Goal: Information Seeking & Learning: Find specific fact

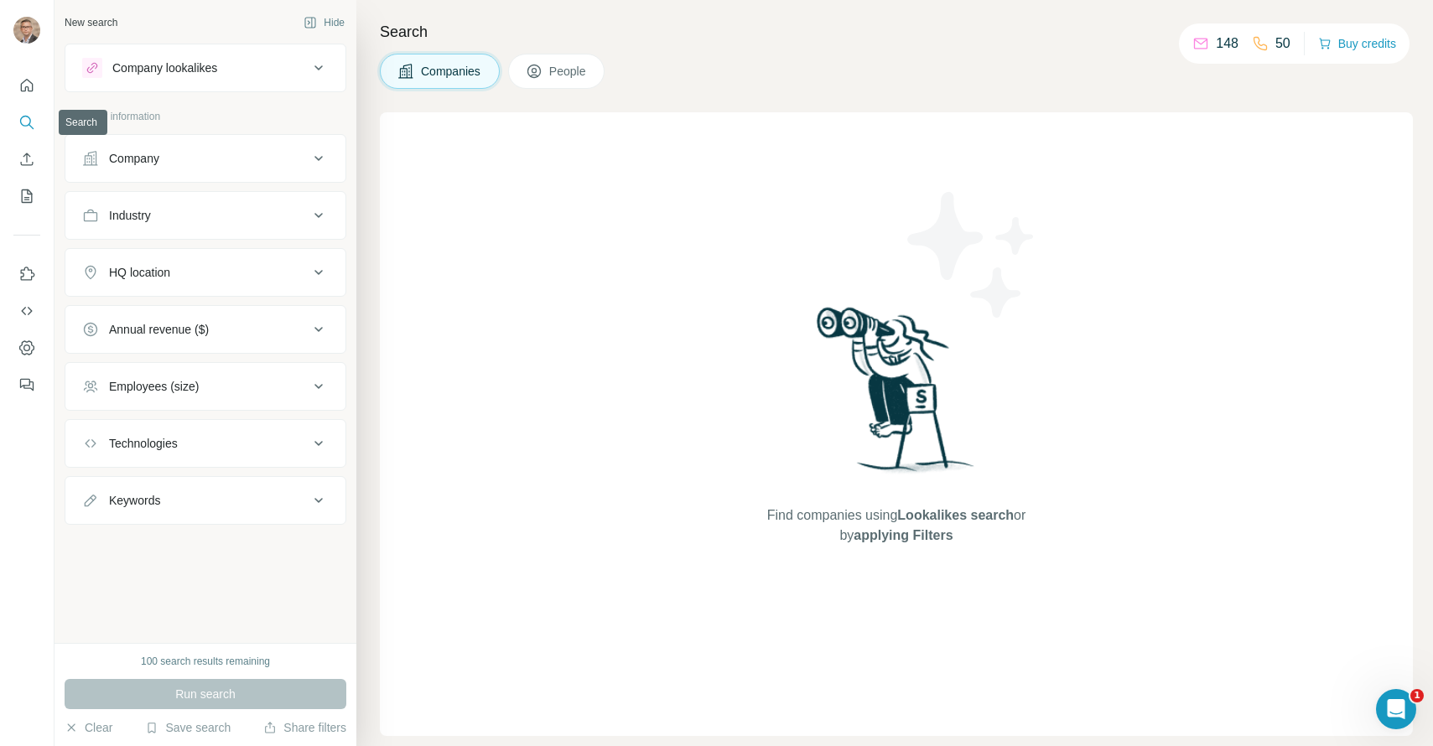
click at [29, 125] on icon "Search" at bounding box center [31, 126] width 5 height 5
click at [552, 72] on span "People" at bounding box center [568, 71] width 39 height 17
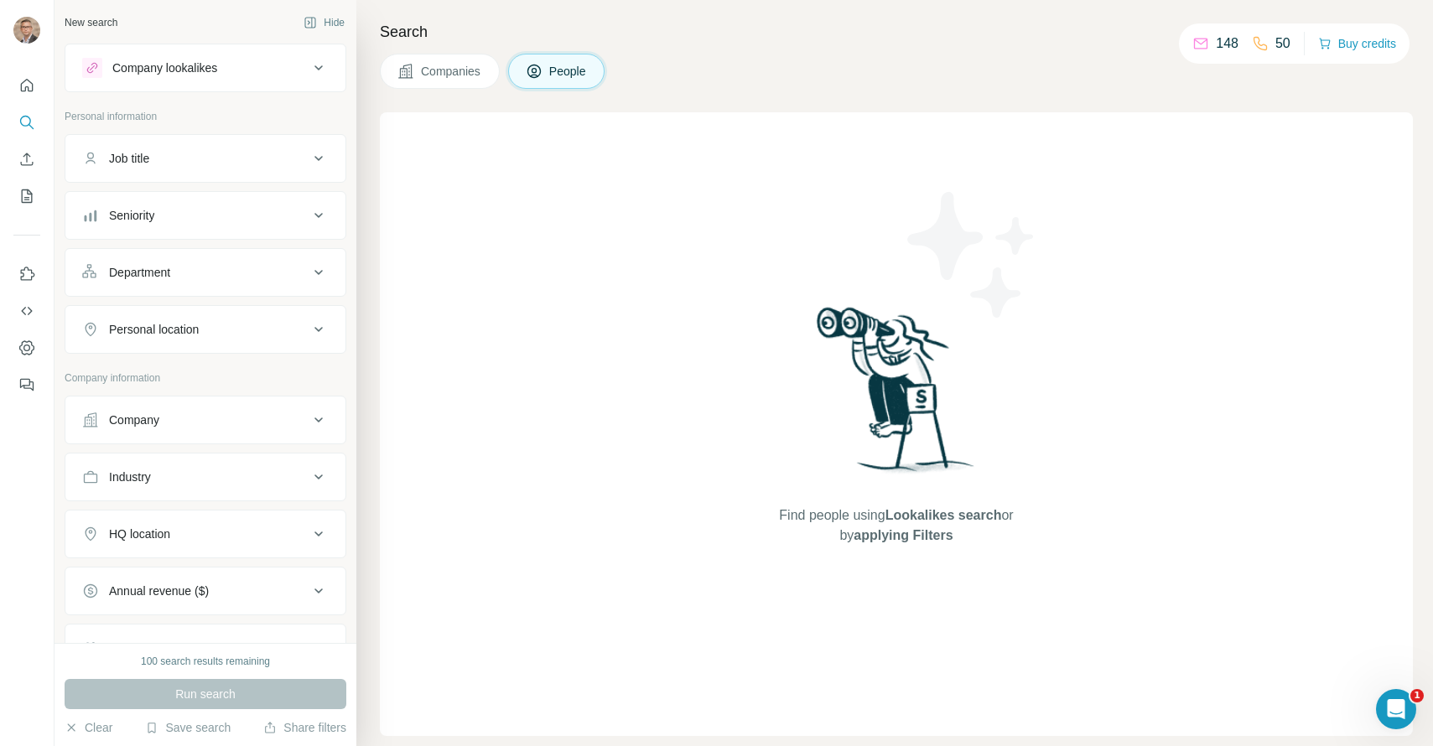
click at [573, 70] on span "People" at bounding box center [568, 71] width 39 height 17
click at [157, 153] on div "Job title" at bounding box center [195, 158] width 226 height 17
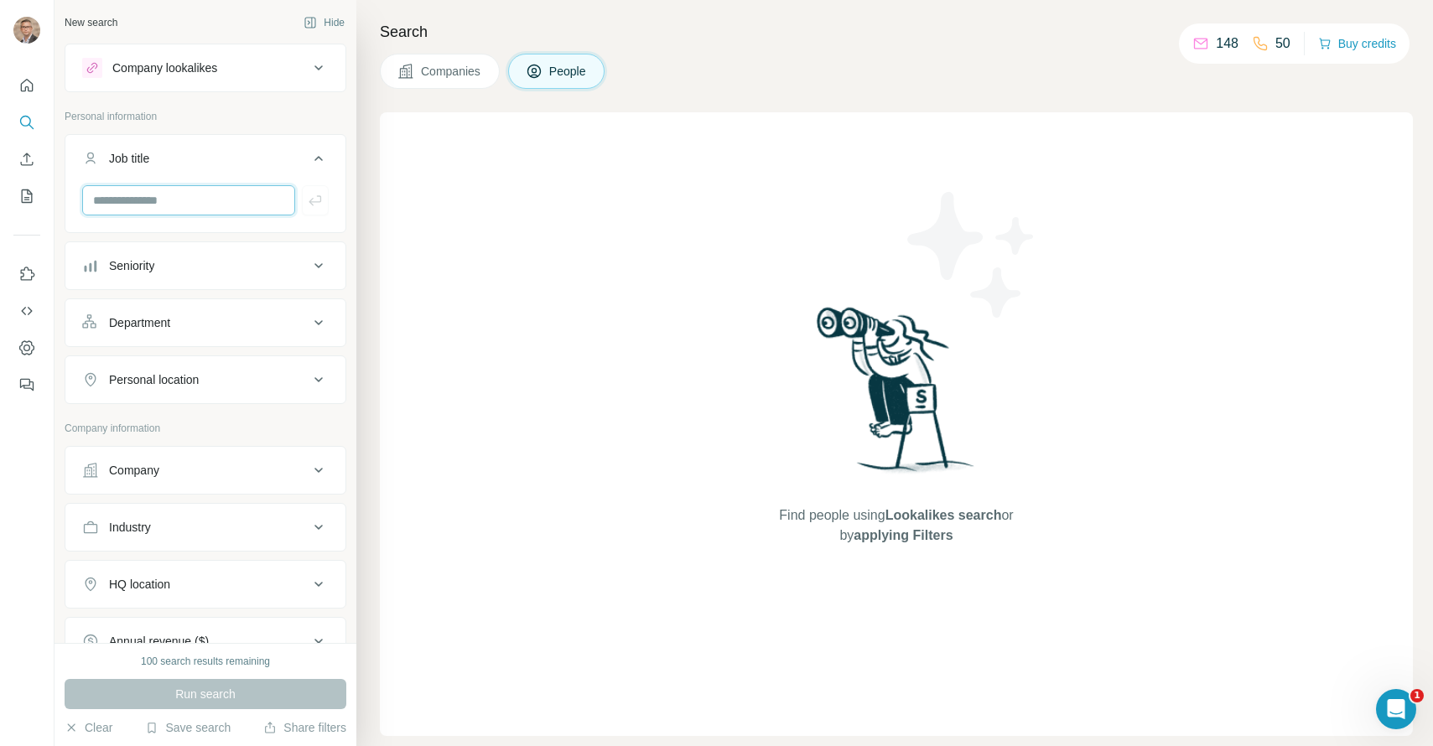
click at [143, 202] on input "text" at bounding box center [188, 200] width 213 height 30
click at [117, 194] on input "**********" at bounding box center [188, 200] width 213 height 30
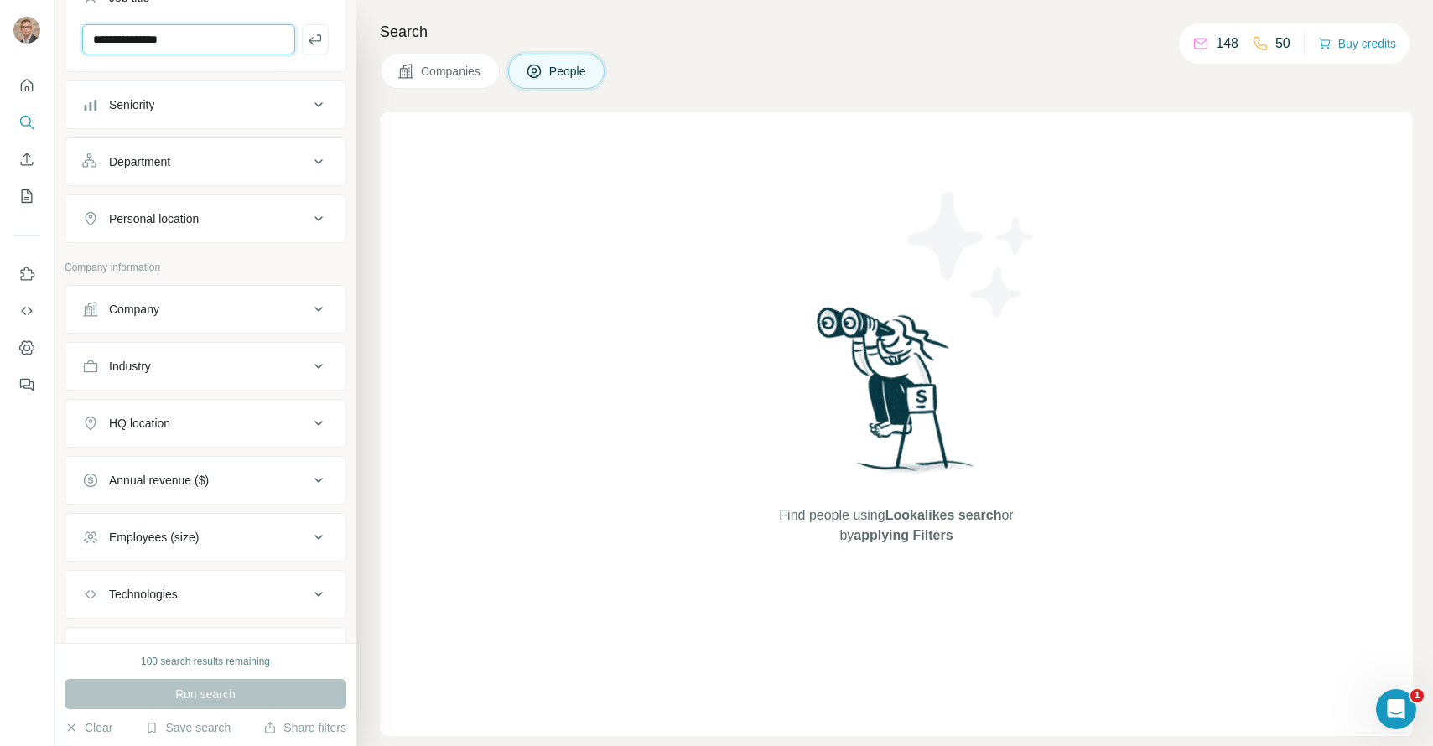
scroll to position [164, 0]
type input "**********"
click at [224, 353] on button "Industry" at bounding box center [205, 363] width 280 height 40
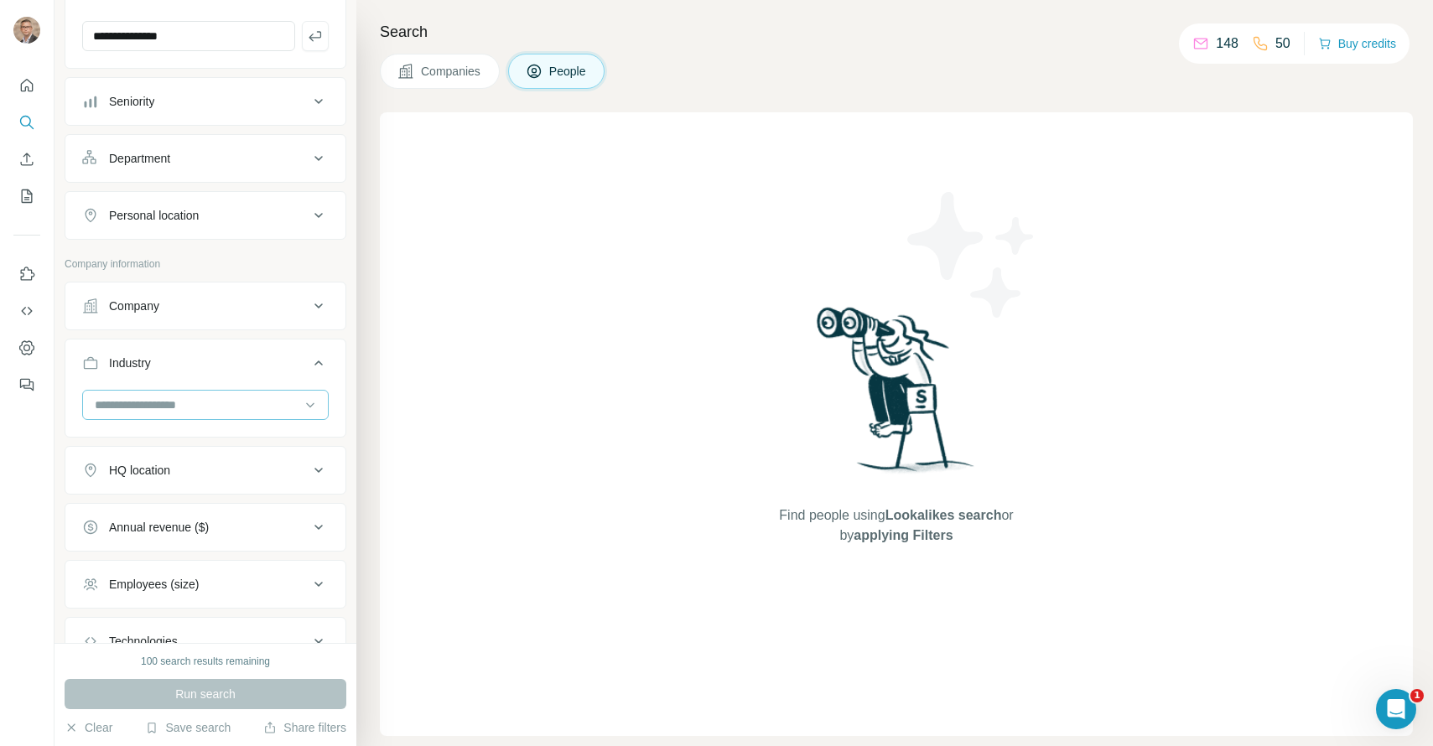
click at [202, 405] on input at bounding box center [196, 405] width 207 height 18
type input "****"
click at [207, 476] on div "Shopping Mall" at bounding box center [205, 472] width 218 height 17
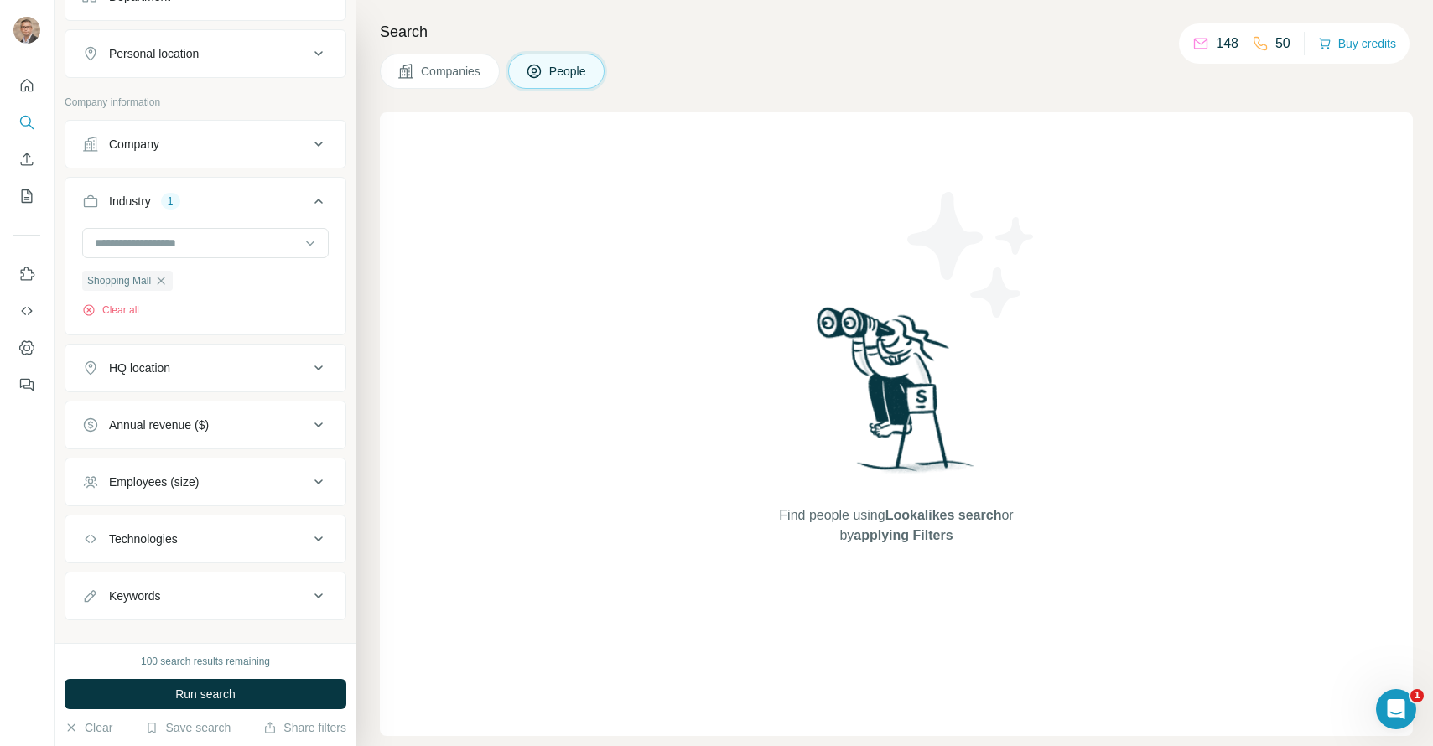
scroll to position [350, 0]
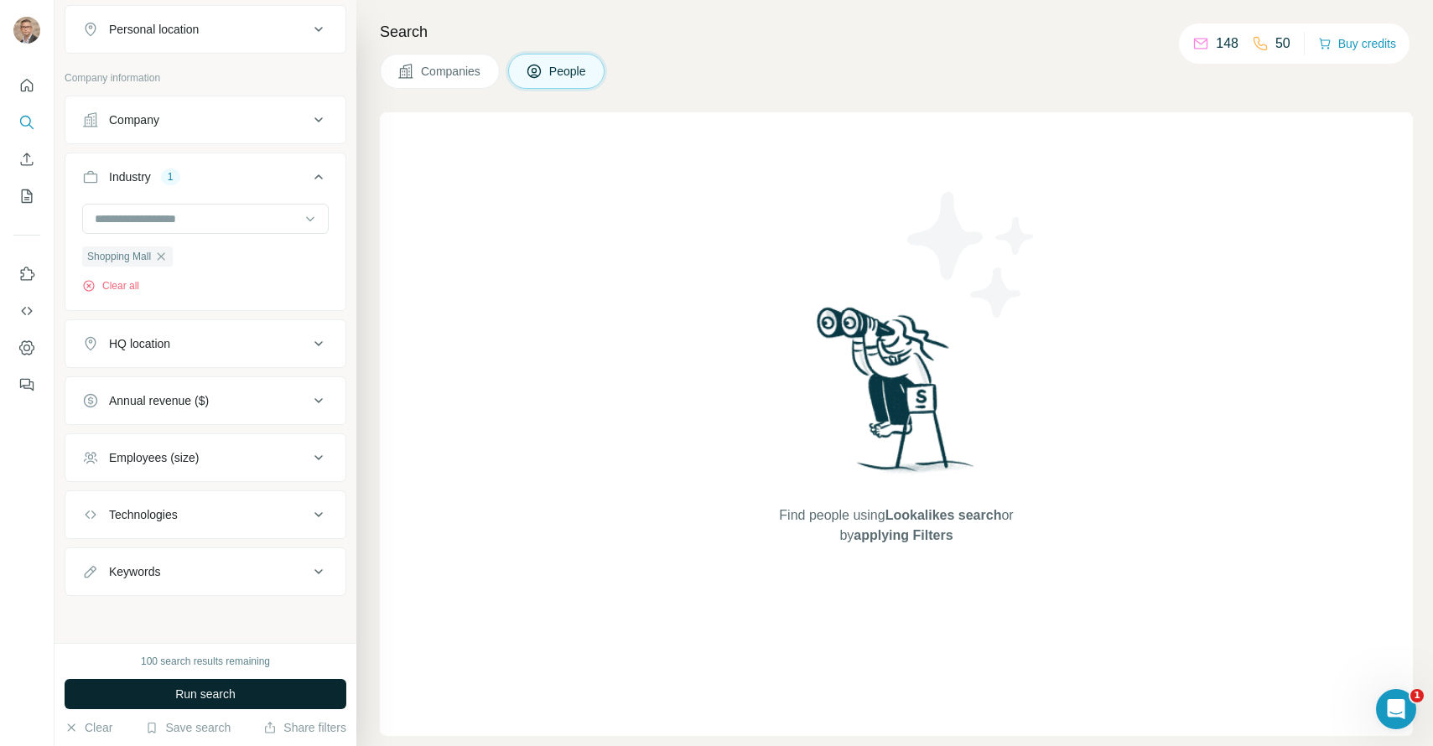
click at [281, 701] on button "Run search" at bounding box center [206, 694] width 282 height 30
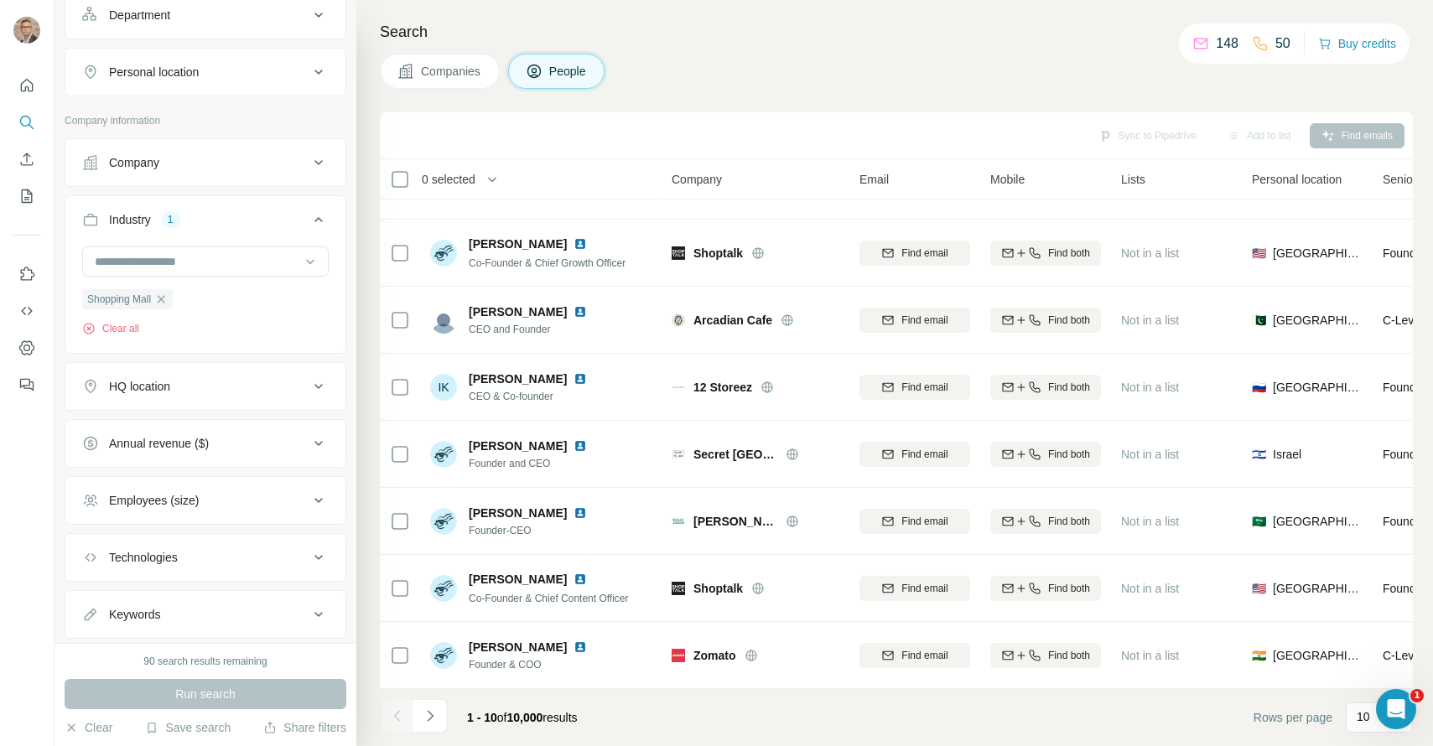
scroll to position [312, 0]
click at [262, 383] on div "HQ location" at bounding box center [195, 382] width 226 height 17
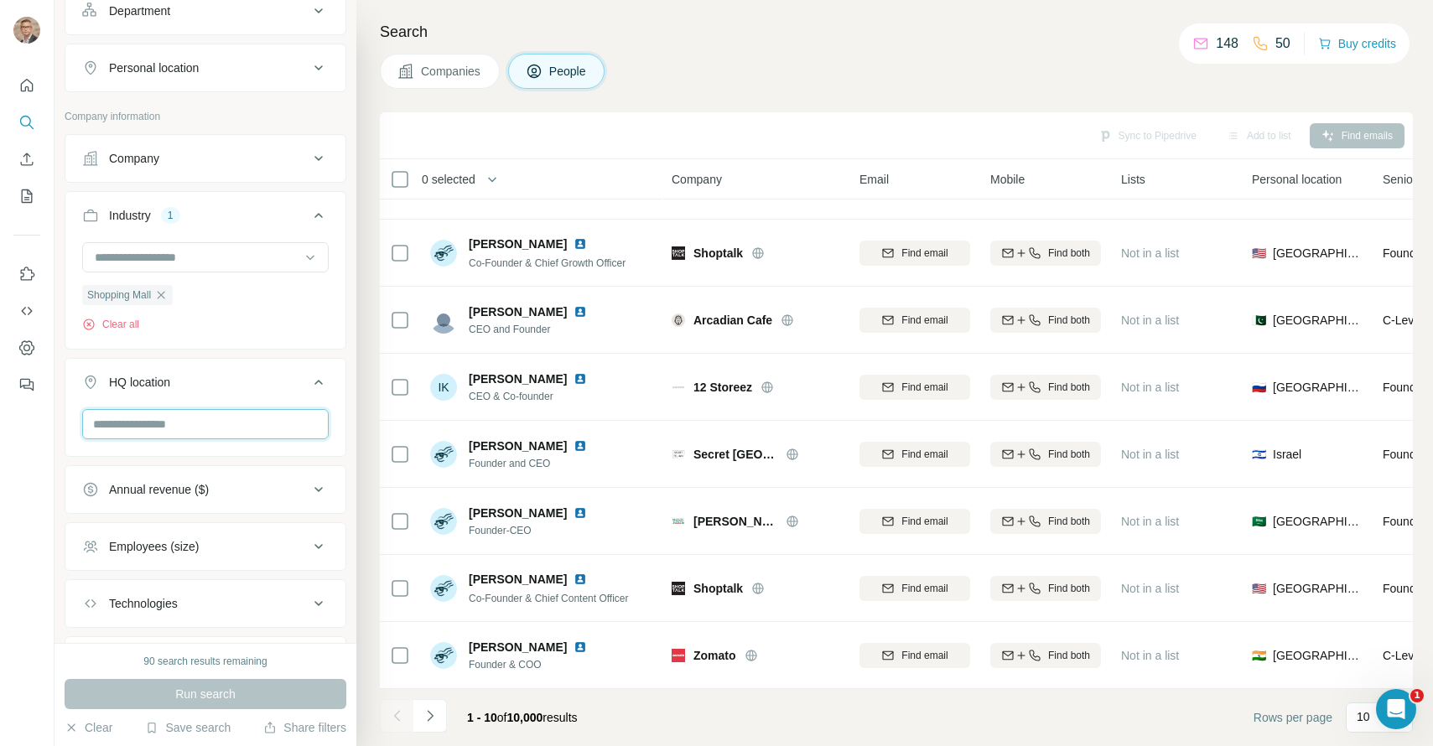
click at [229, 429] on input "text" at bounding box center [205, 424] width 246 height 30
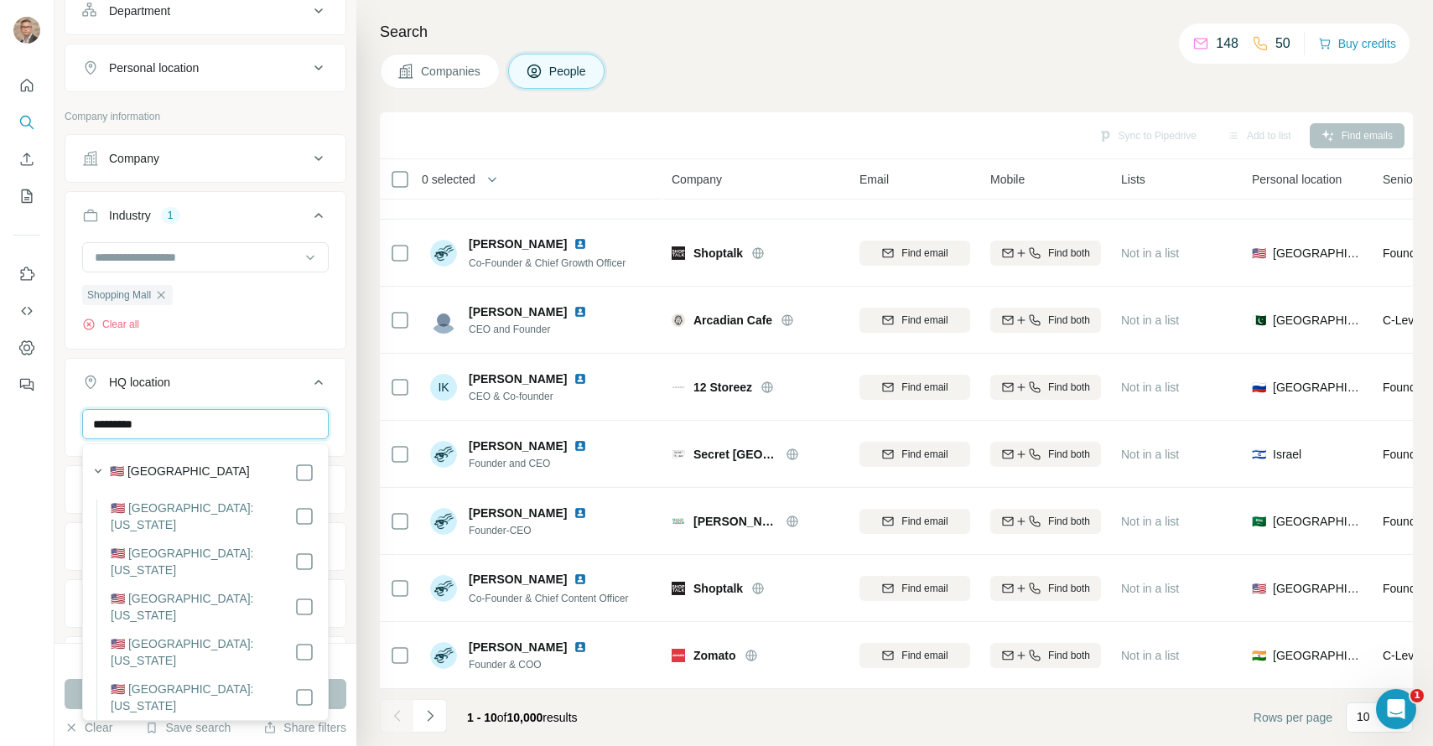
type input "*********"
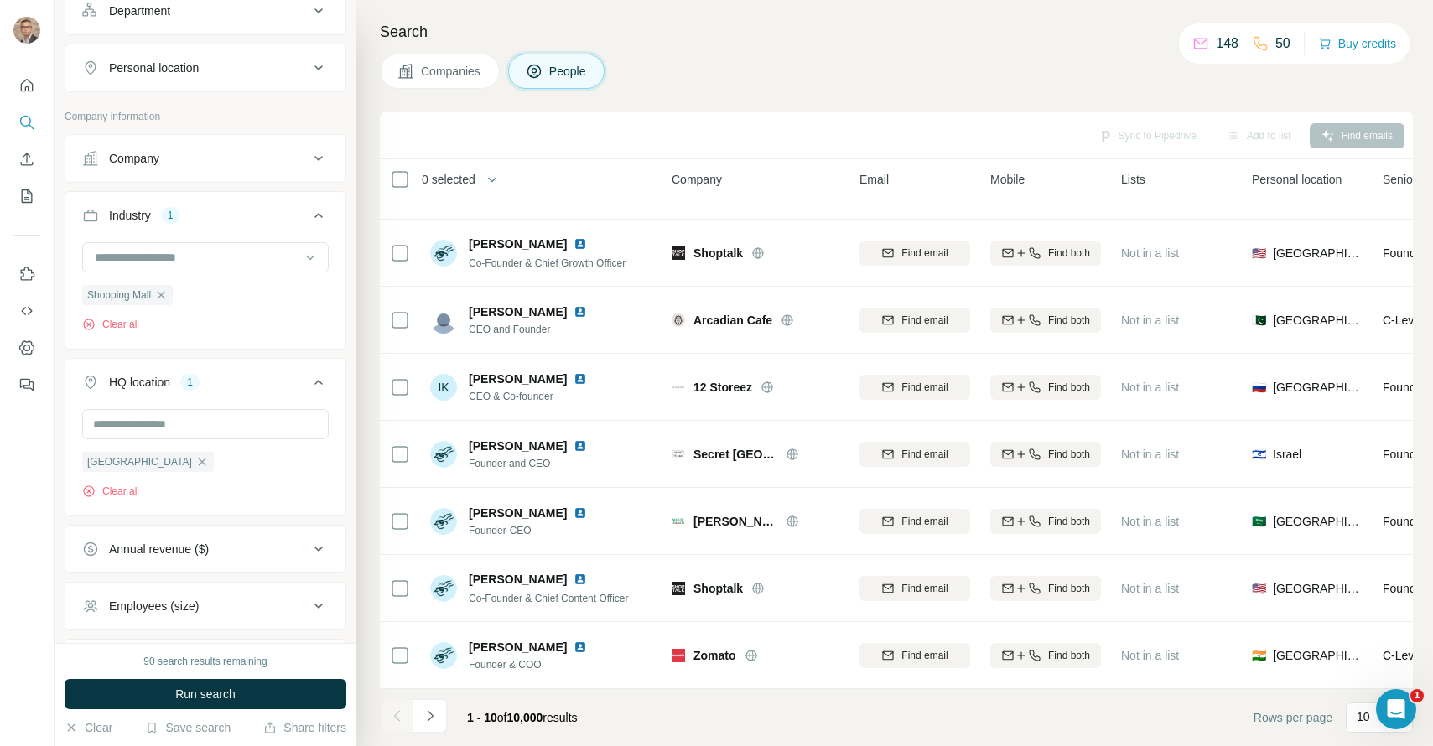
click at [288, 357] on ul "Company Industry 1 Shopping Mall Clear all HQ location 1 [GEOGRAPHIC_DATA] Clea…" at bounding box center [206, 439] width 282 height 610
click at [287, 697] on button "Run search" at bounding box center [206, 694] width 282 height 30
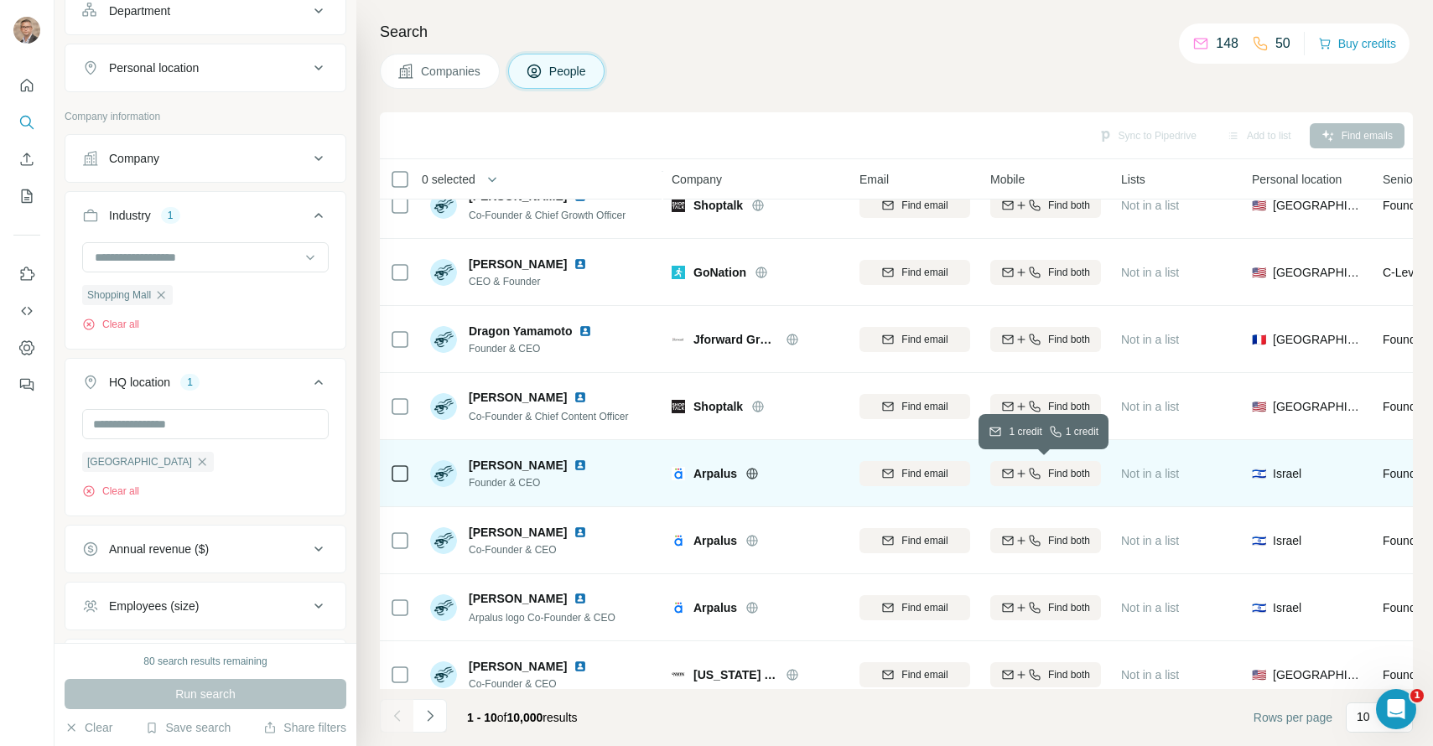
scroll to position [181, 0]
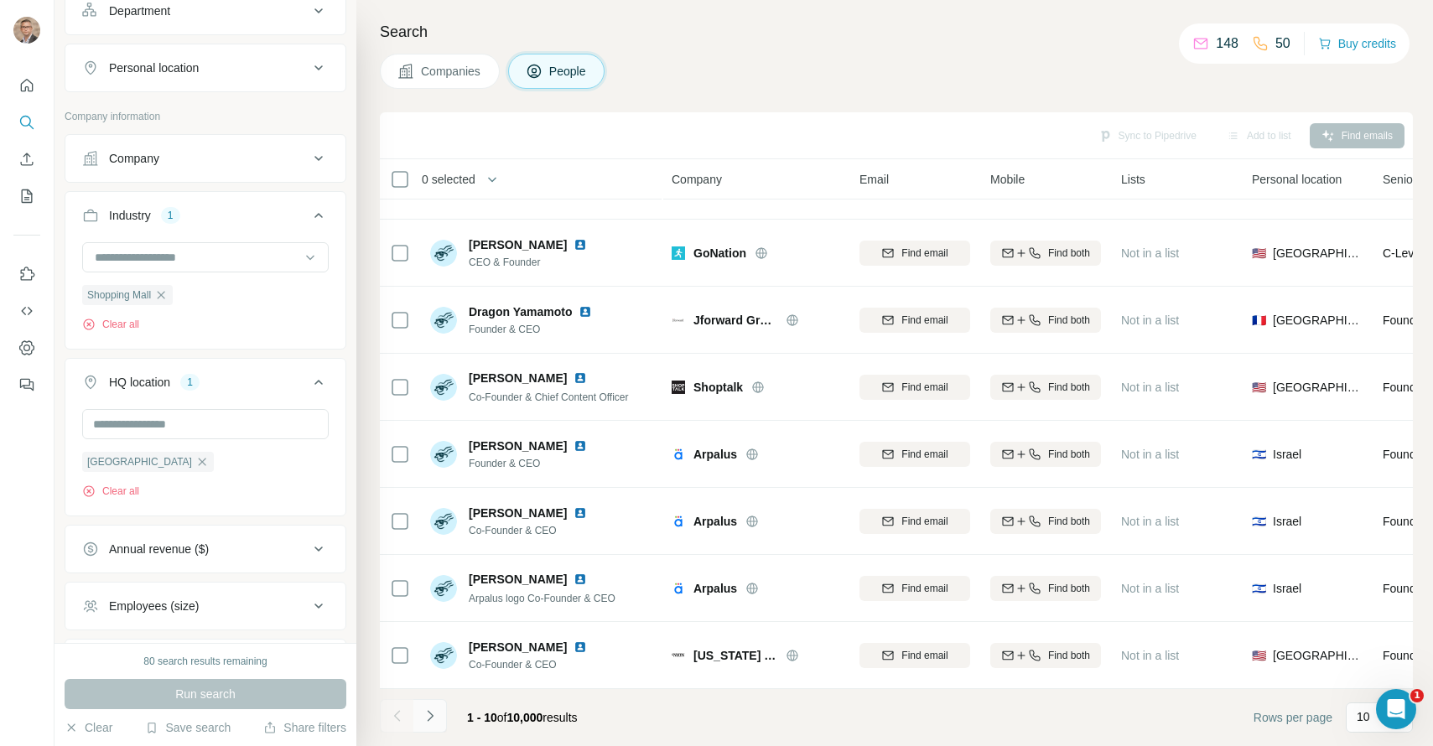
click at [434, 721] on icon "Navigate to next page" at bounding box center [430, 716] width 17 height 17
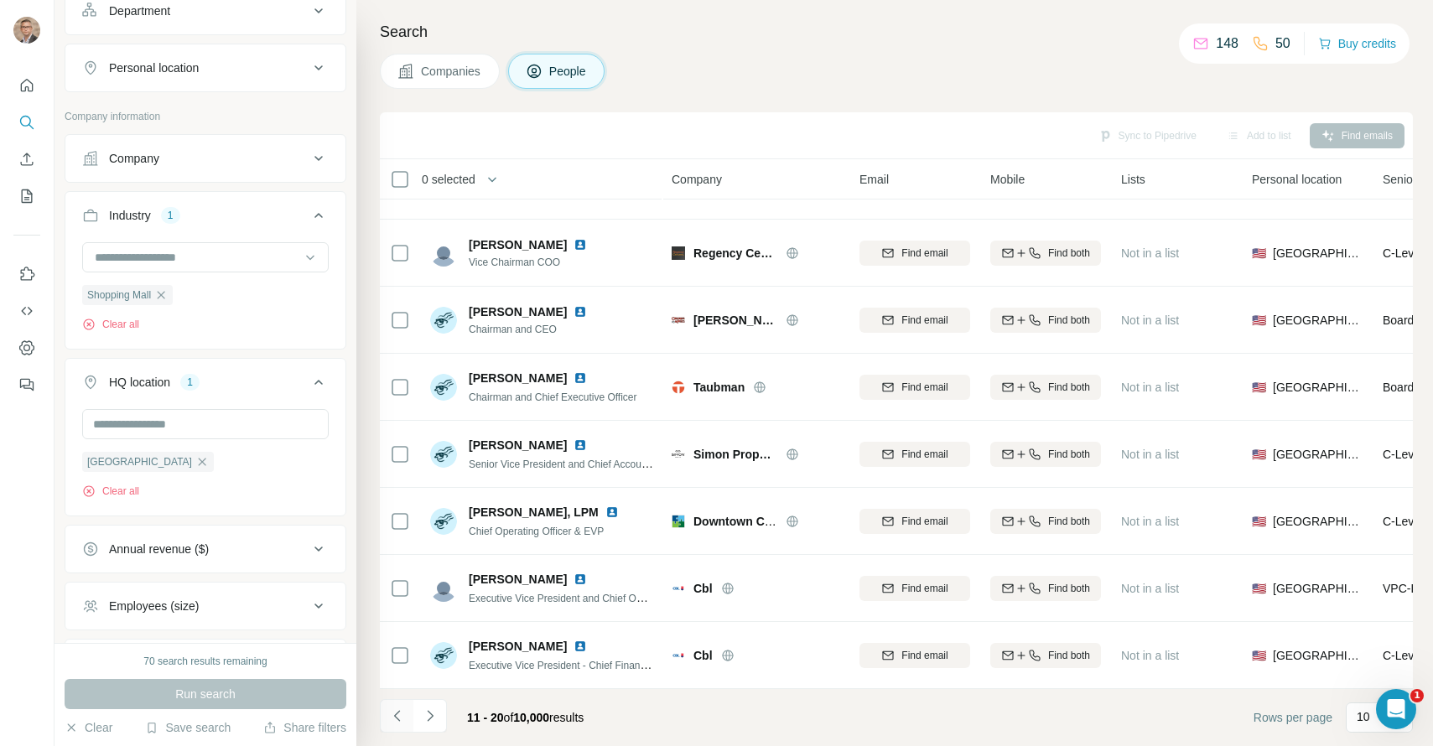
click at [400, 719] on icon "Navigate to previous page" at bounding box center [397, 716] width 17 height 17
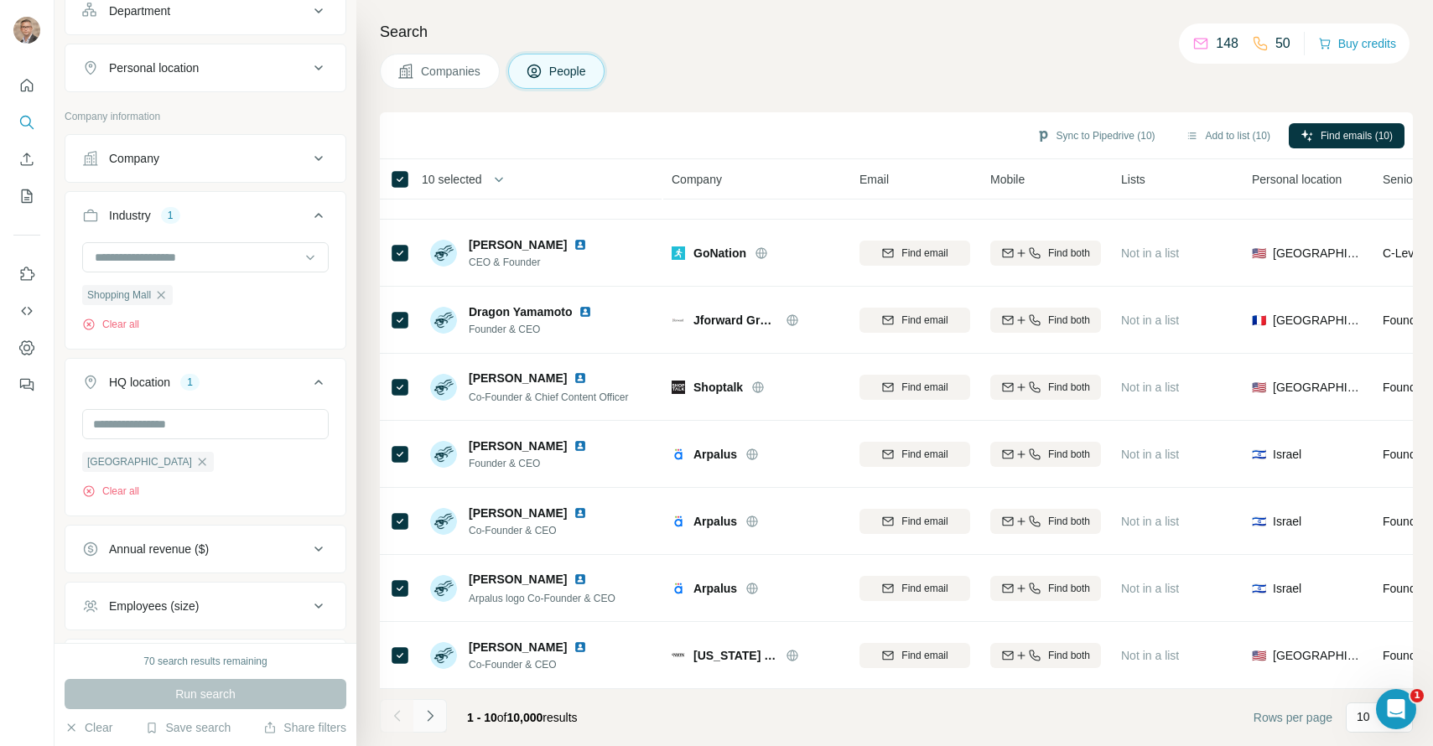
click at [431, 718] on icon "Navigate to next page" at bounding box center [430, 716] width 17 height 17
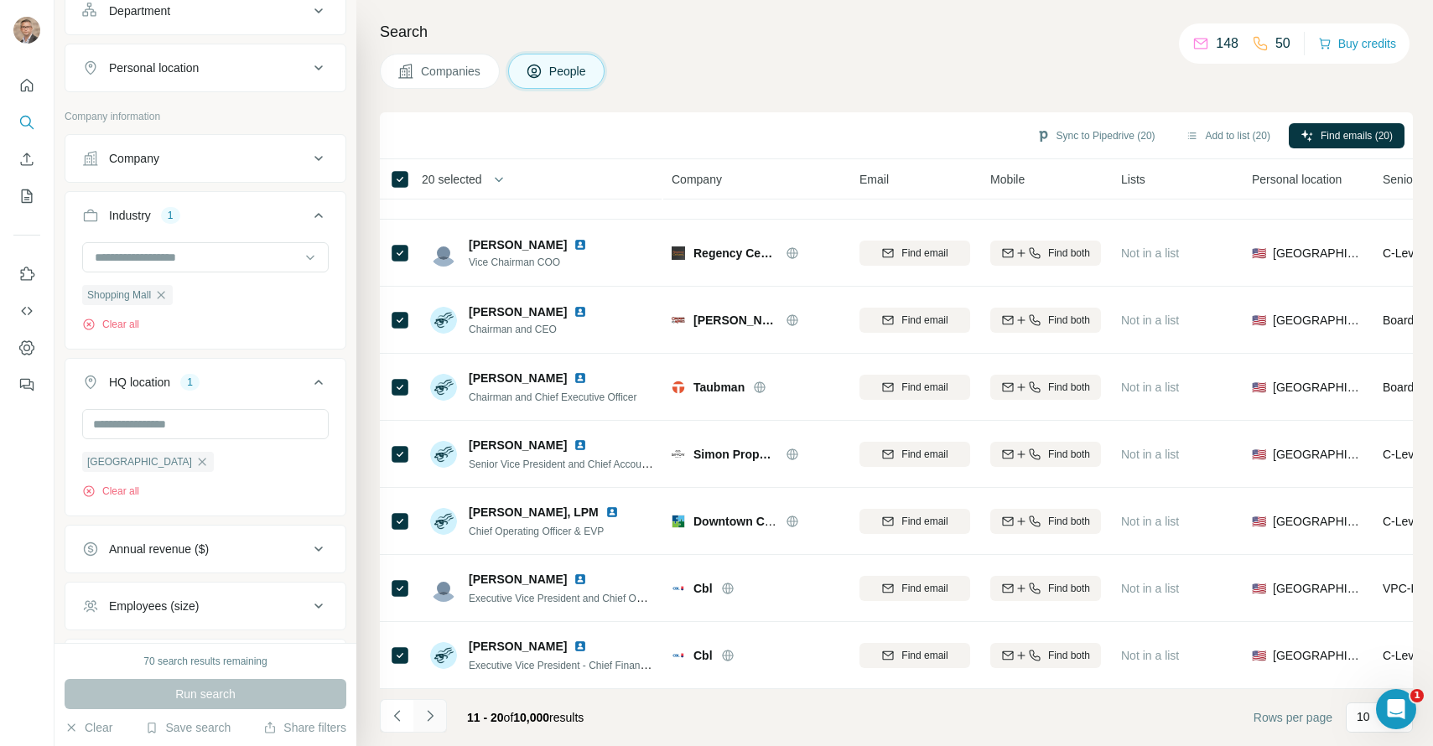
click at [432, 721] on icon "Navigate to next page" at bounding box center [430, 716] width 17 height 17
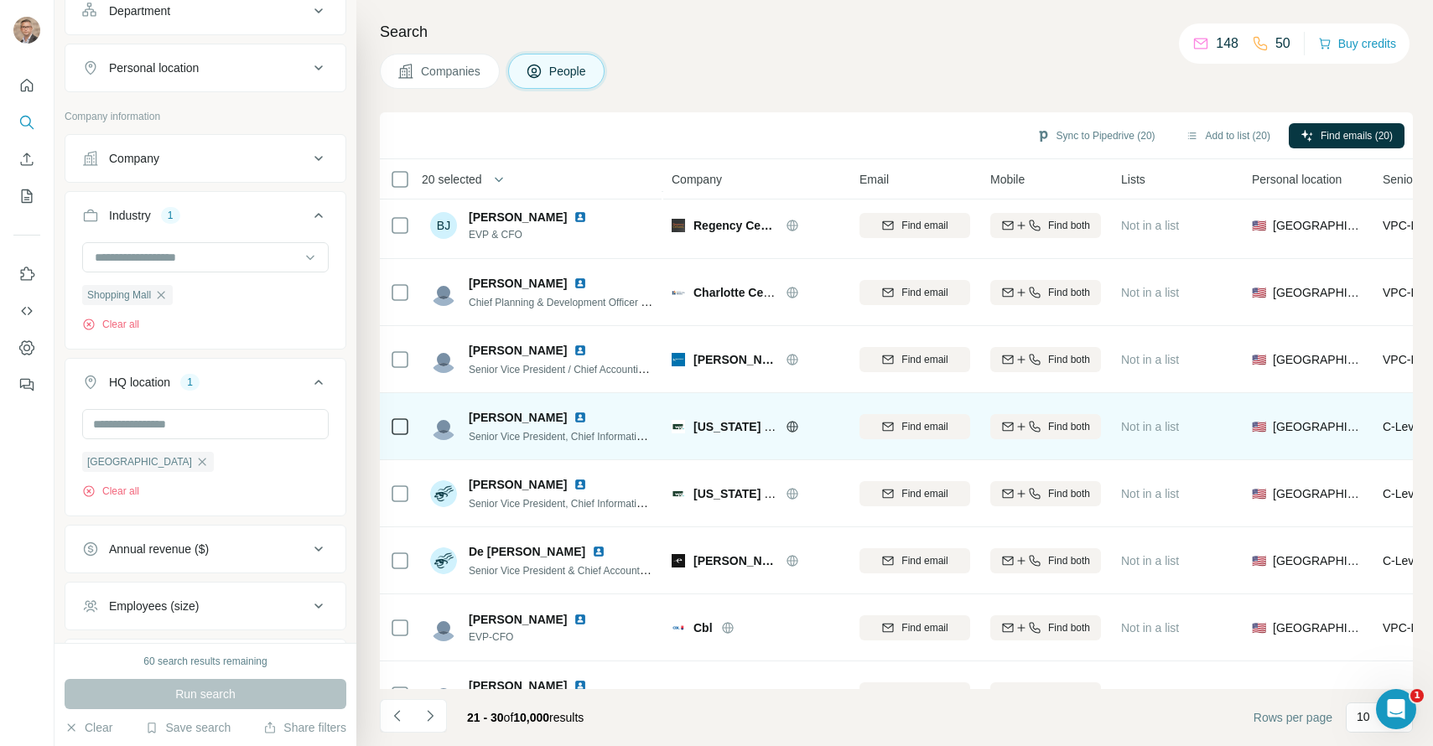
scroll to position [0, 0]
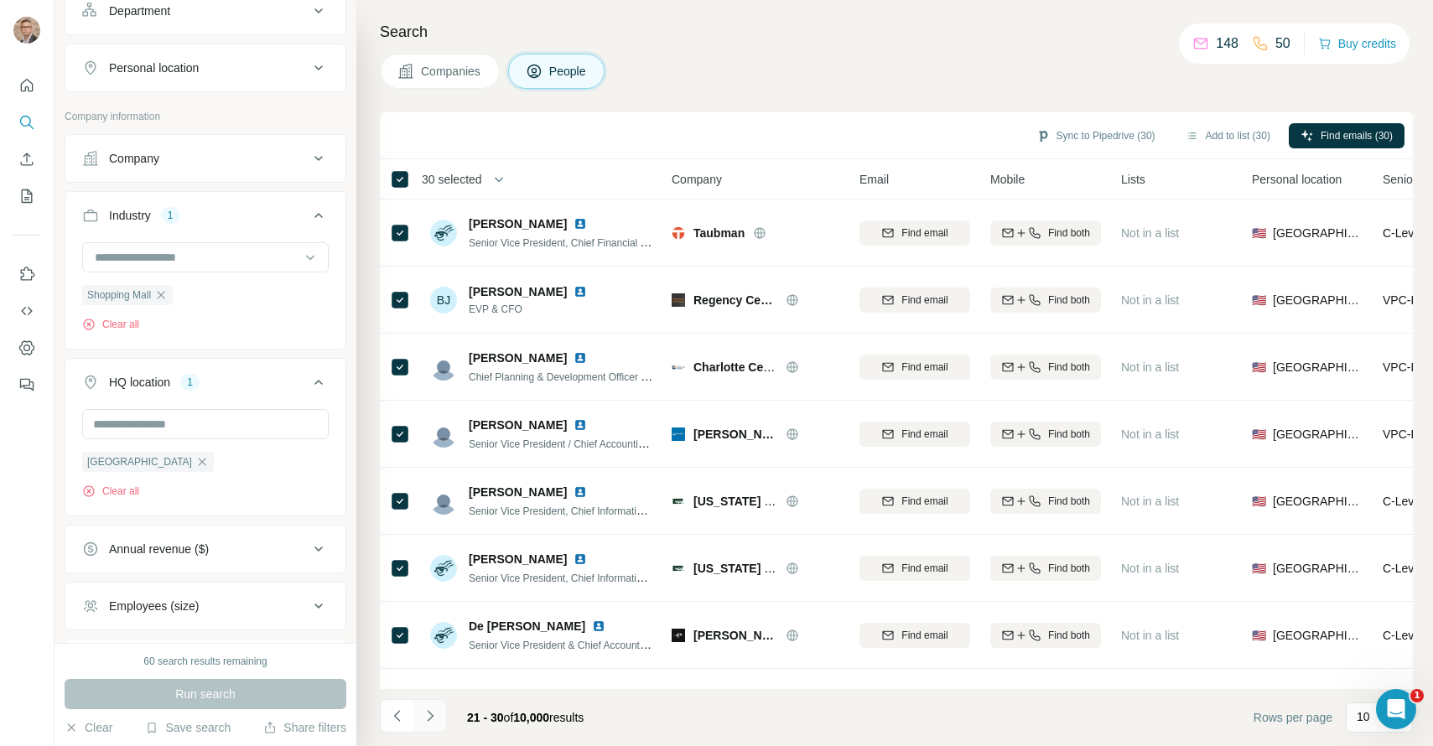
click at [430, 718] on icon "Navigate to next page" at bounding box center [430, 715] width 6 height 11
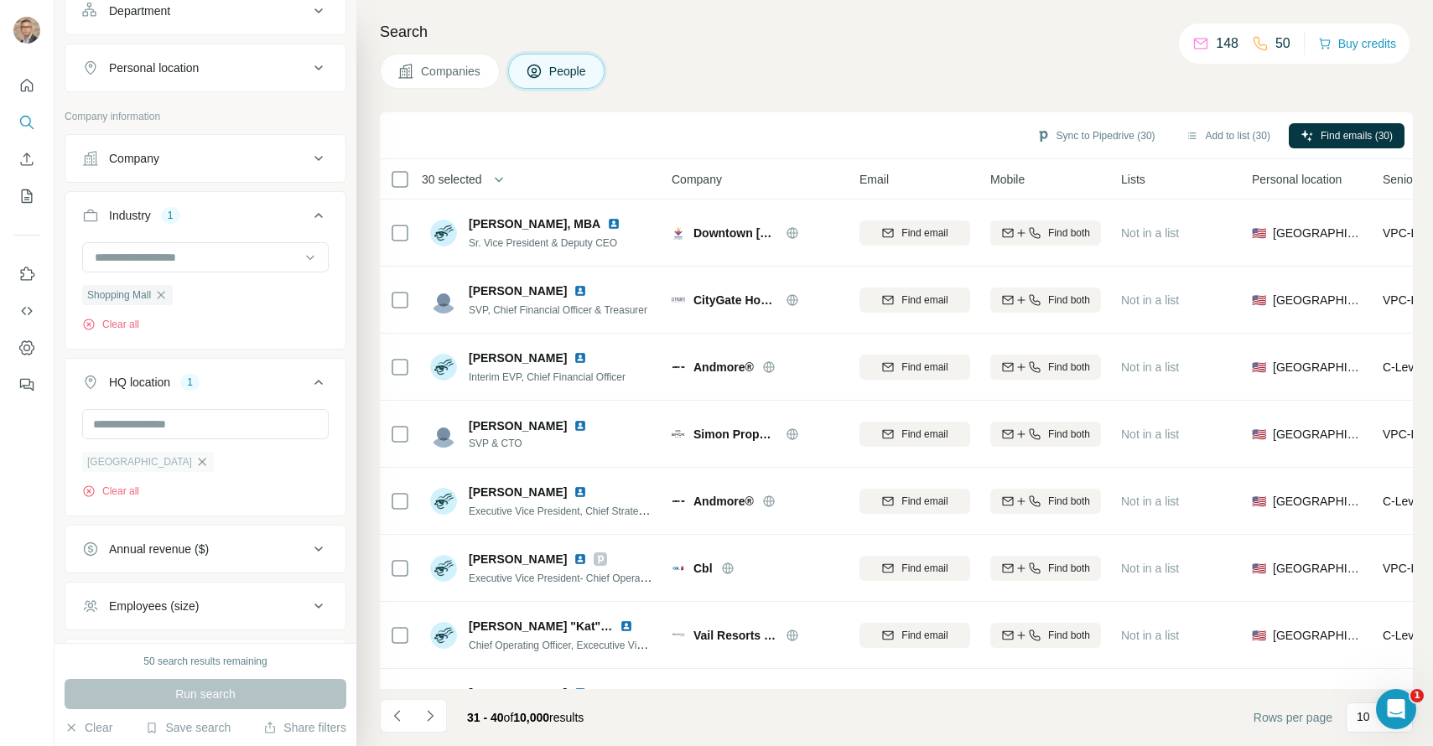
click at [199, 459] on icon "button" at bounding box center [203, 462] width 8 height 8
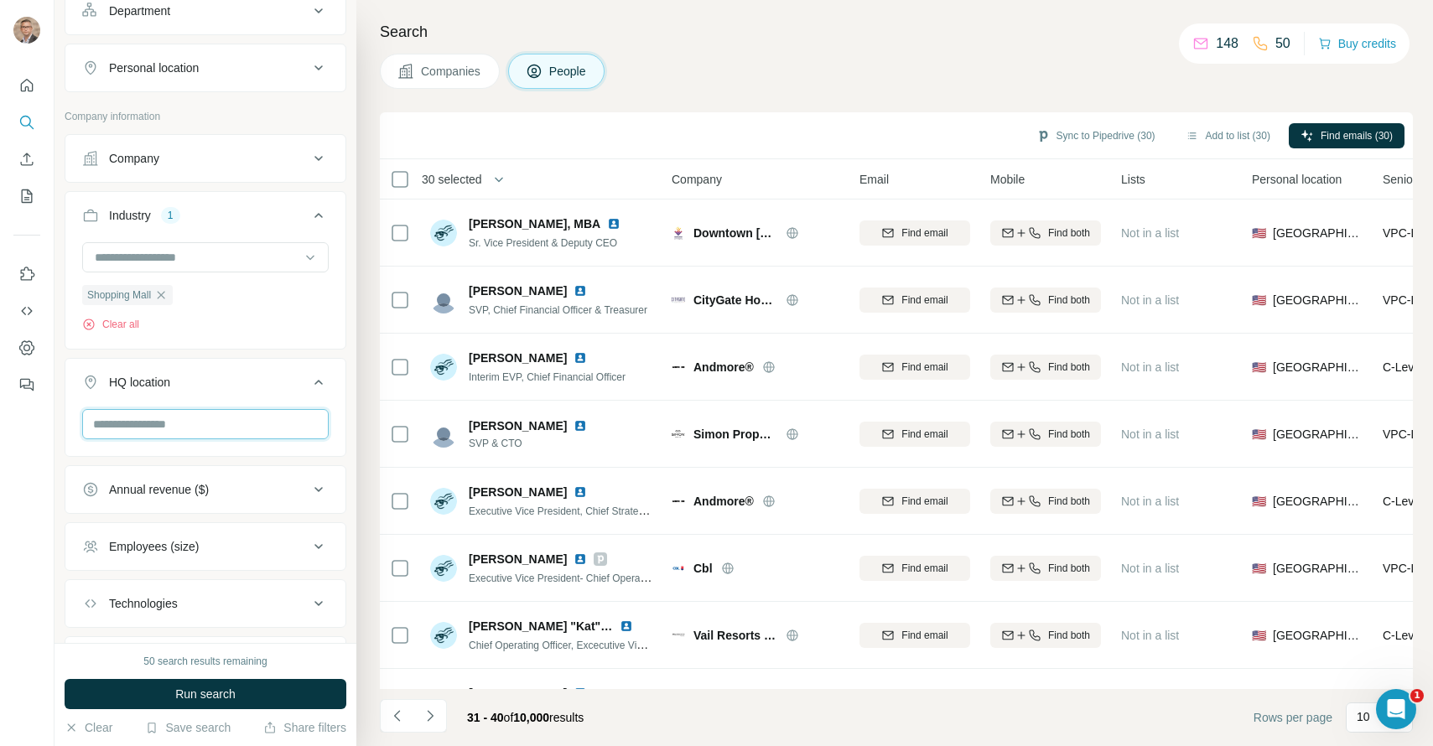
click at [163, 424] on input "text" at bounding box center [205, 424] width 246 height 30
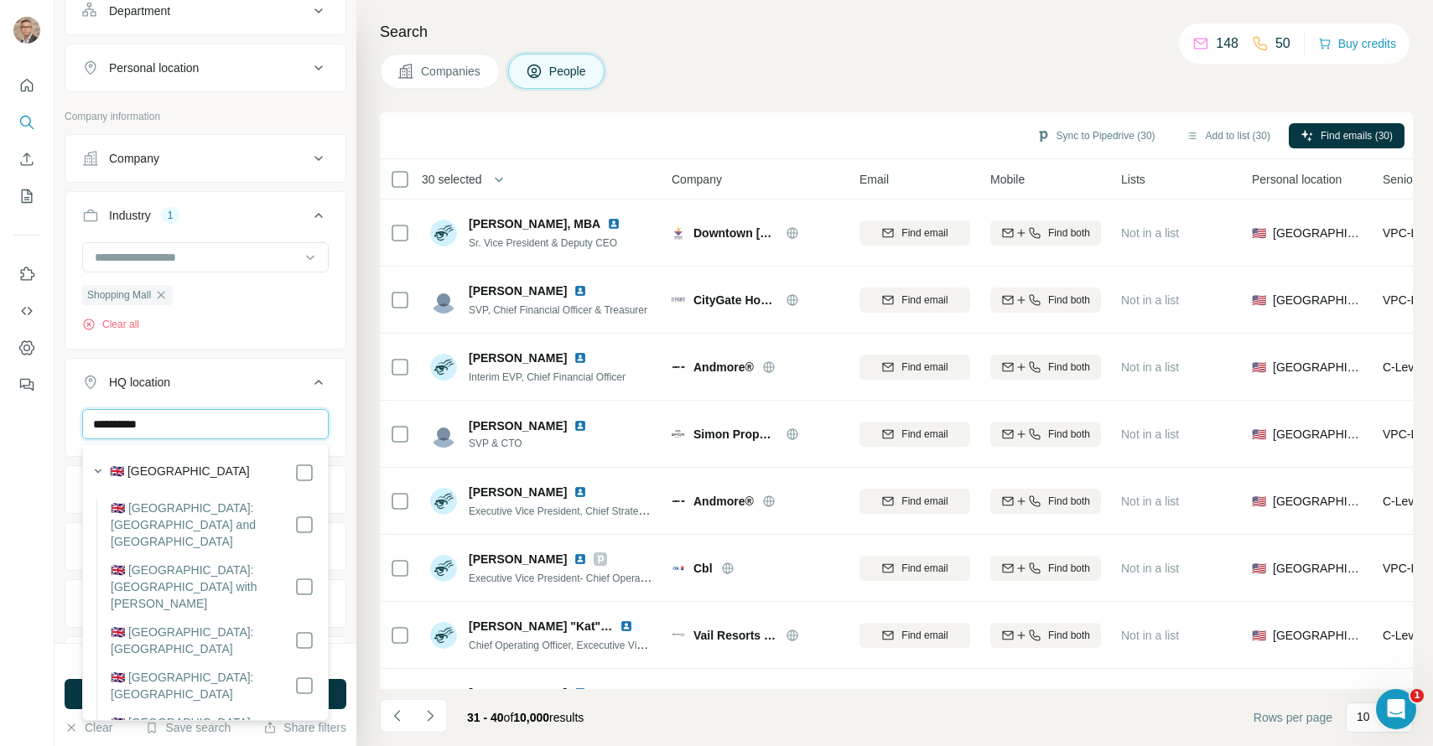
type input "**********"
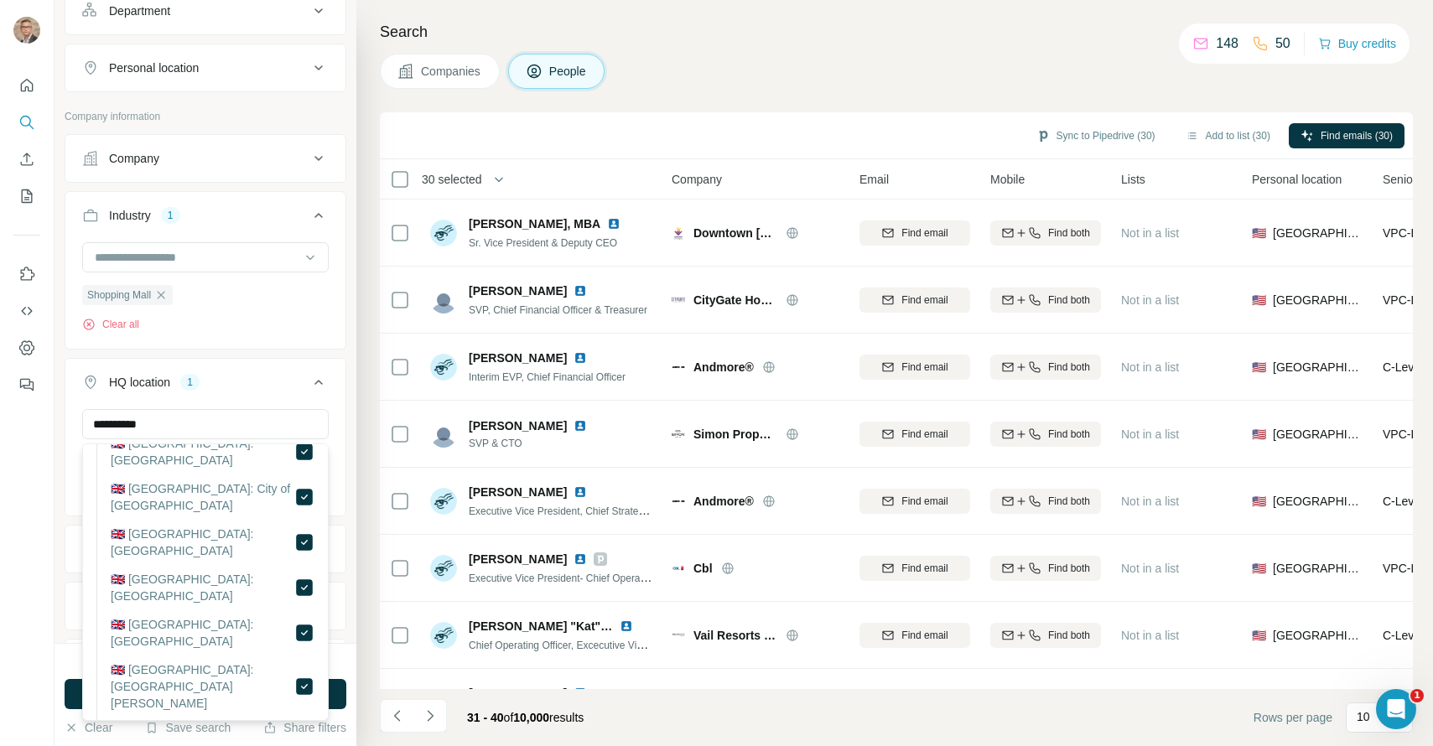
scroll to position [549, 0]
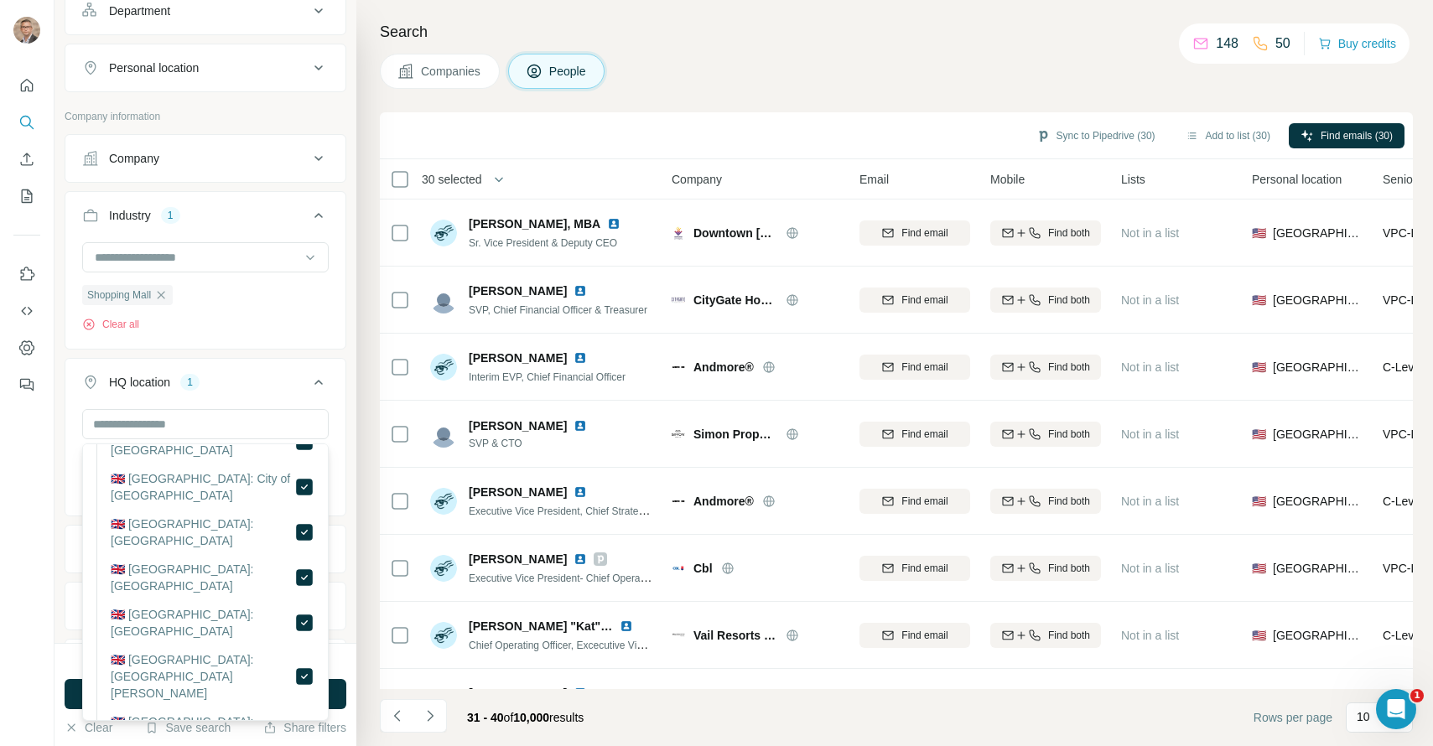
click at [31, 663] on div at bounding box center [27, 373] width 54 height 746
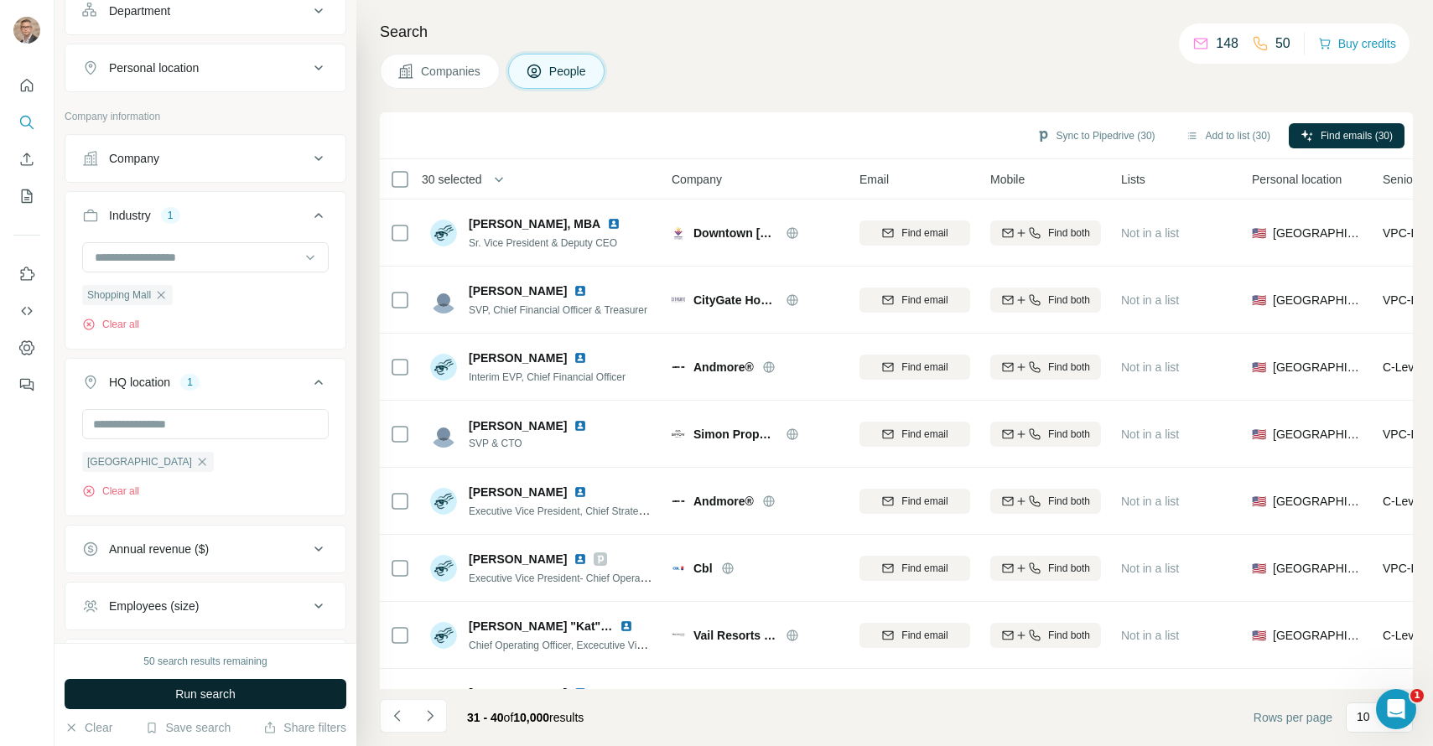
click at [128, 698] on button "Run search" at bounding box center [206, 694] width 282 height 30
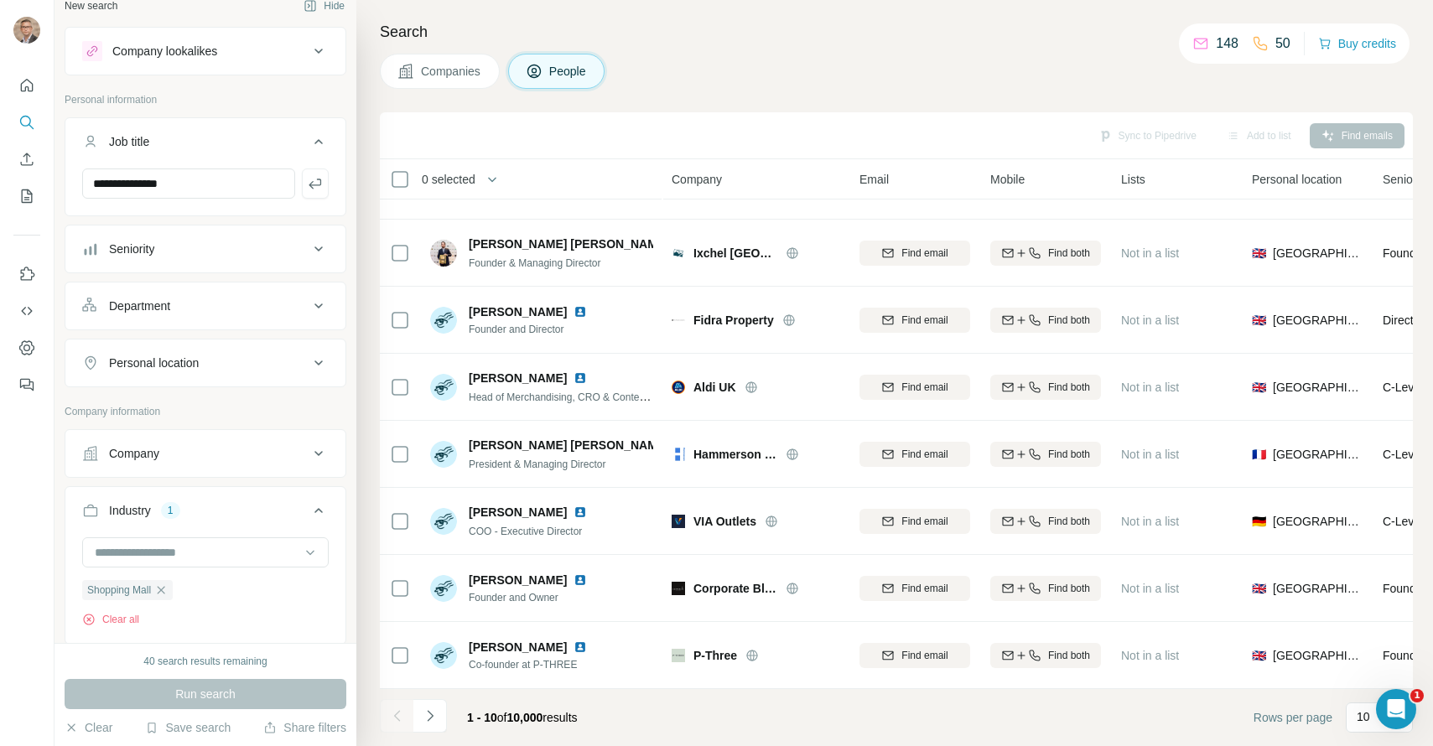
scroll to position [0, 0]
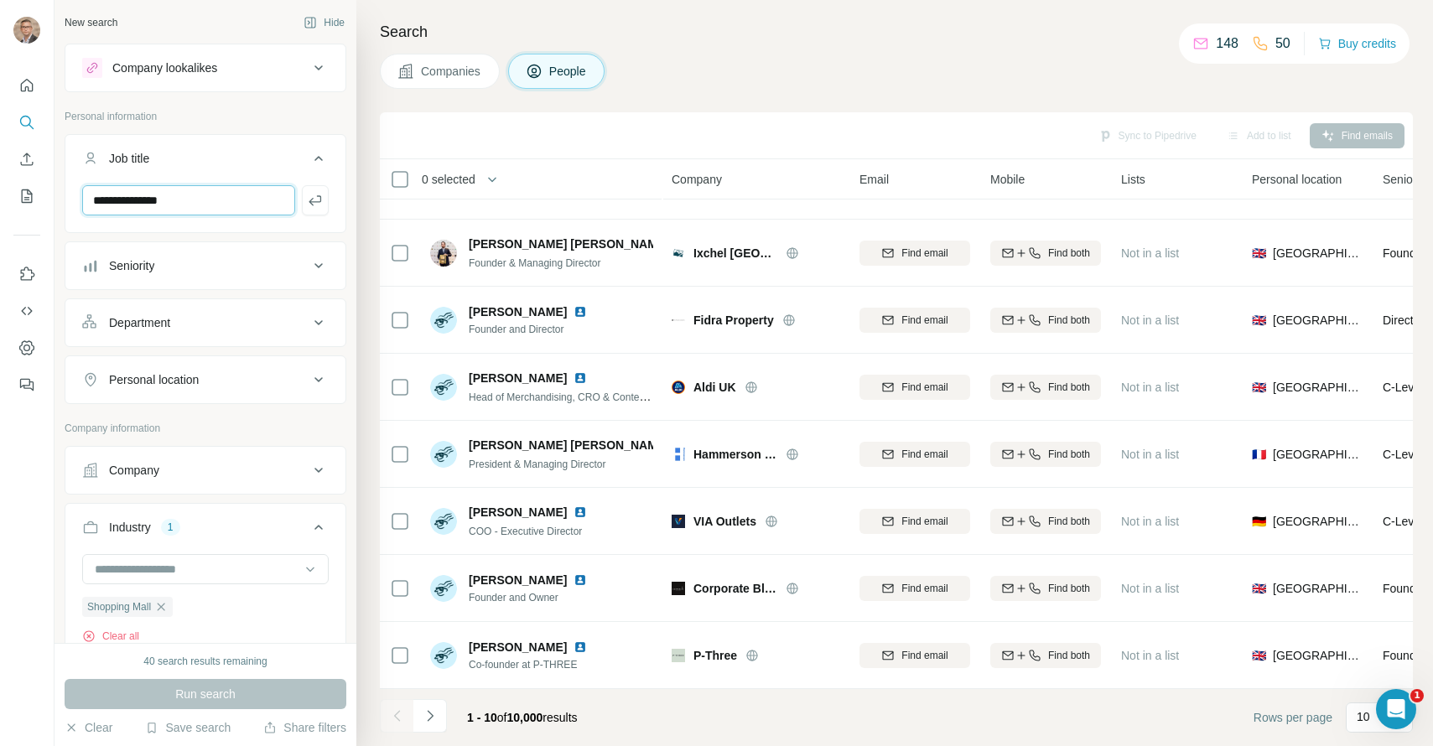
drag, startPoint x: 240, startPoint y: 205, endPoint x: 51, endPoint y: 195, distance: 188.9
click at [54, 197] on div "**********" at bounding box center [205, 321] width 302 height 643
type input "**********"
click at [309, 200] on icon "button" at bounding box center [315, 200] width 17 height 17
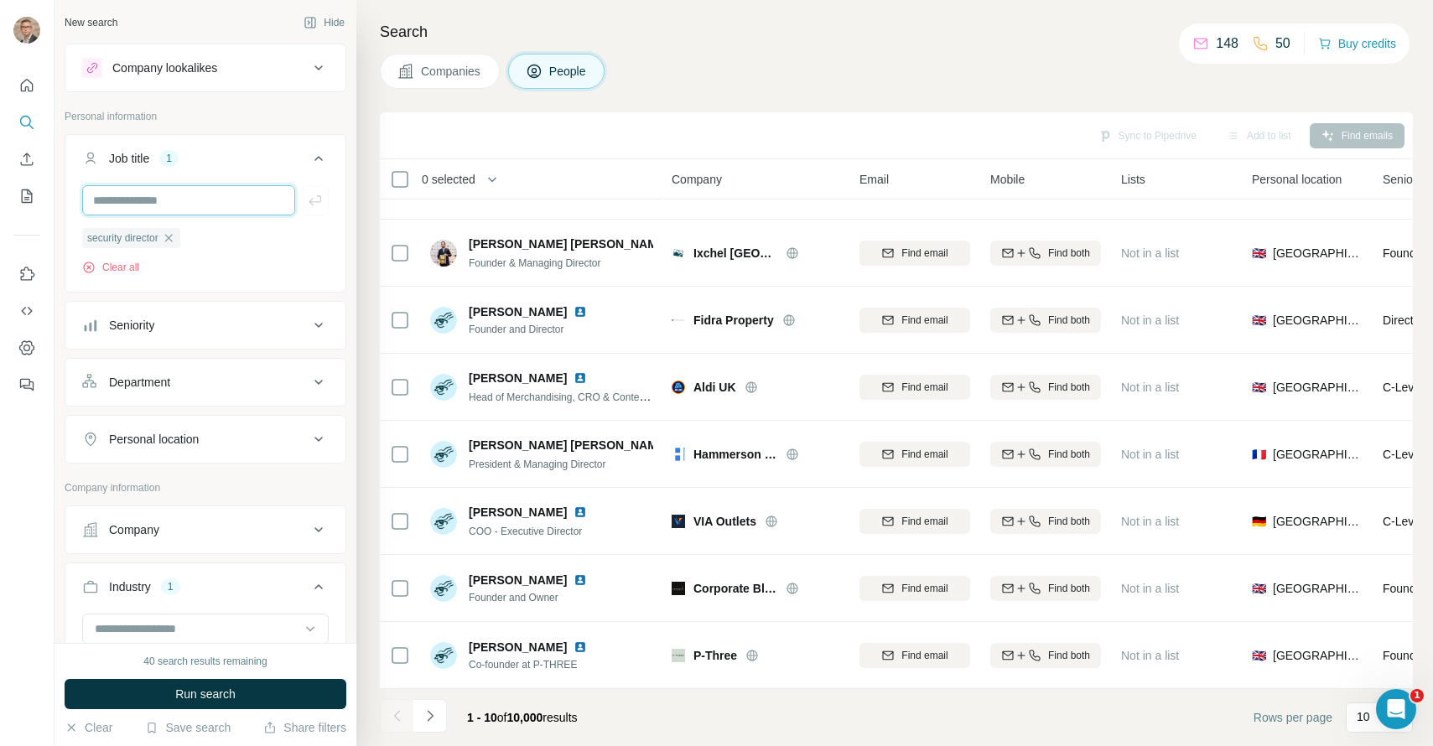
click at [200, 205] on input "text" at bounding box center [188, 200] width 213 height 30
type input "***"
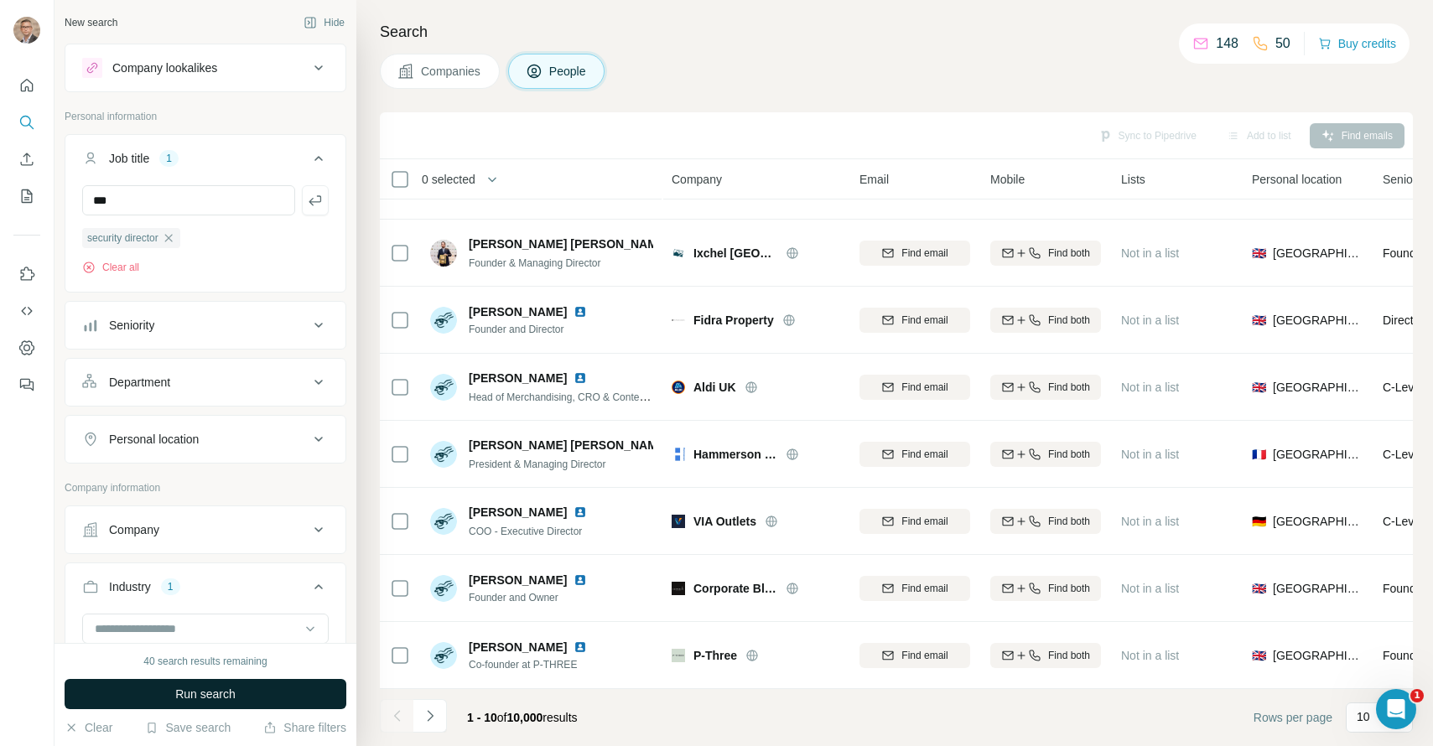
click at [240, 701] on button "Run search" at bounding box center [206, 694] width 282 height 30
